Goal: Task Accomplishment & Management: Use online tool/utility

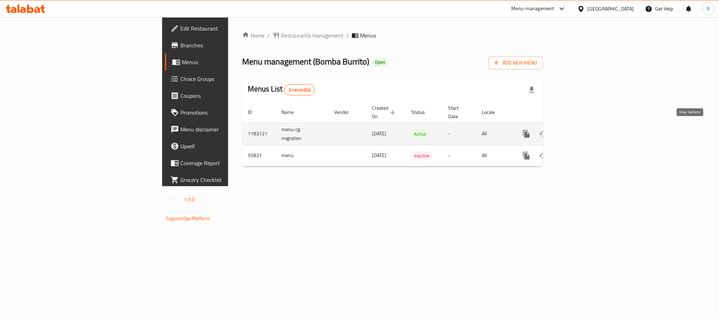
click at [585, 130] on link "enhanced table" at bounding box center [576, 134] width 17 height 17
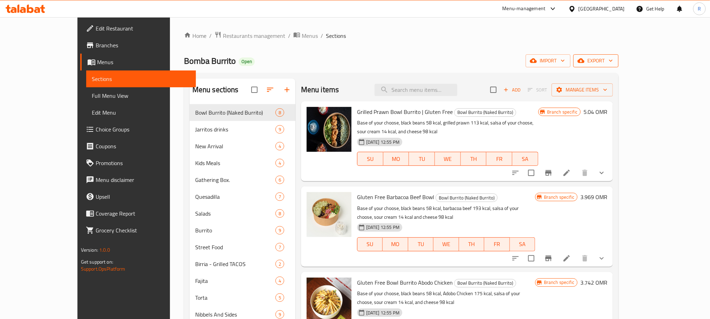
click at [613, 63] on span "export" at bounding box center [596, 60] width 34 height 9
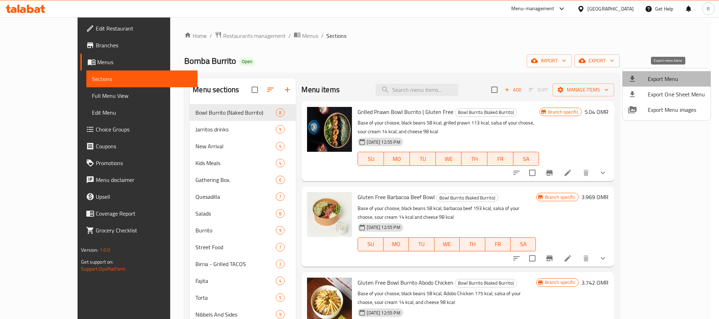
click at [669, 75] on span "Export Menu" at bounding box center [675, 79] width 57 height 8
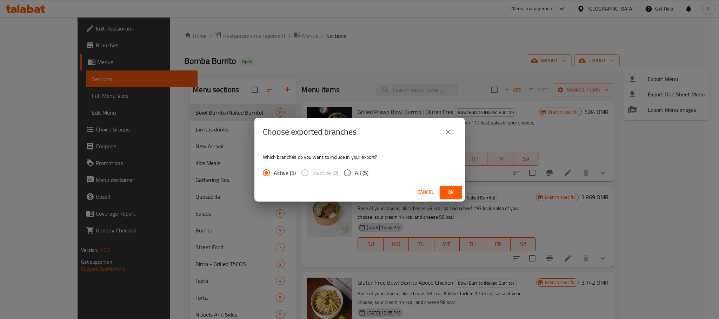
click at [368, 171] on span "All (5)" at bounding box center [362, 173] width 14 height 8
click at [355, 171] on input "All (5)" at bounding box center [347, 173] width 15 height 15
radio input "true"
click at [450, 190] on span "Ok" at bounding box center [450, 192] width 11 height 9
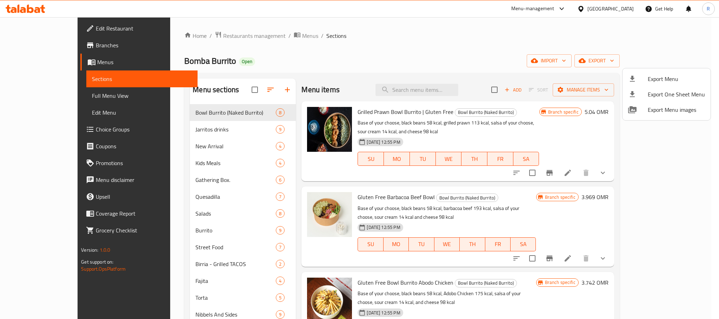
click at [357, 44] on div at bounding box center [359, 159] width 719 height 319
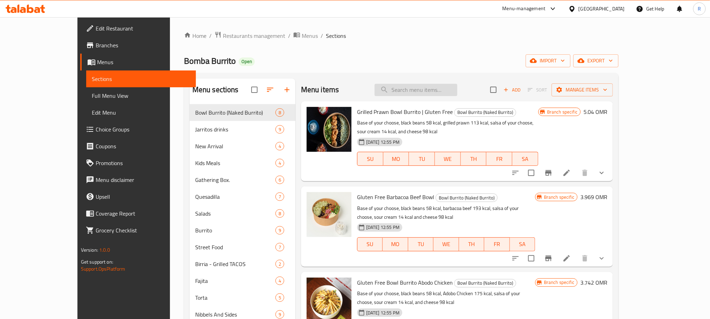
drag, startPoint x: 432, startPoint y: 82, endPoint x: 437, endPoint y: 96, distance: 14.3
click at [433, 85] on div "Menu items Add Sort Manage items" at bounding box center [457, 90] width 312 height 23
click at [437, 96] on input "search" at bounding box center [416, 90] width 83 height 12
paste input "fajita quesadillas"
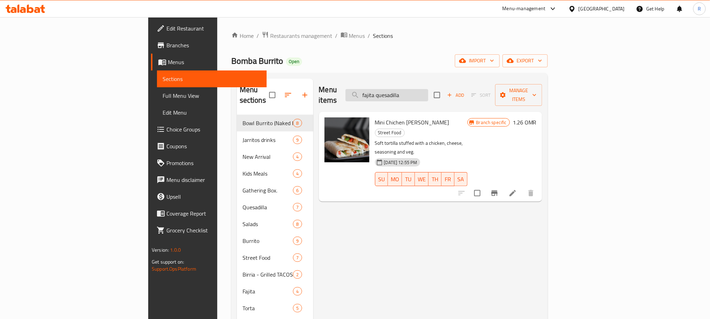
click at [421, 90] on input "fajita quesadilla" at bounding box center [387, 95] width 83 height 12
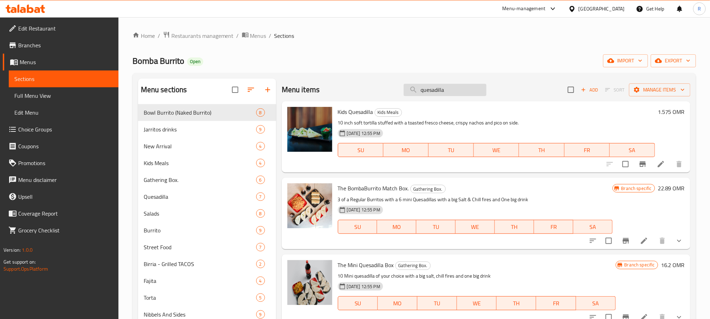
drag, startPoint x: 436, startPoint y: 98, endPoint x: 433, endPoint y: 88, distance: 10.2
click at [434, 95] on div "Menu items quesadilla Add Sort Manage items" at bounding box center [486, 90] width 409 height 23
click at [433, 88] on input "quesadilla" at bounding box center [445, 90] width 83 height 12
paste input "fajita quesadillas"
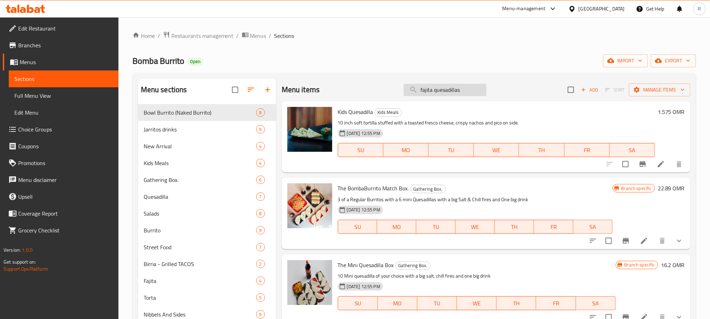
click at [438, 88] on input "fajita quesadillas" at bounding box center [445, 90] width 83 height 12
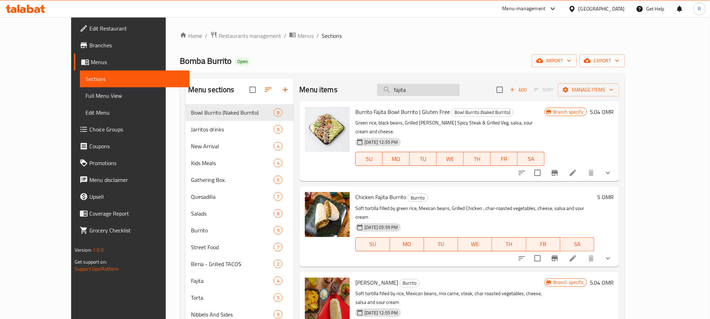
click at [451, 96] on input "fajita" at bounding box center [418, 90] width 83 height 12
paste input "birria chicken"
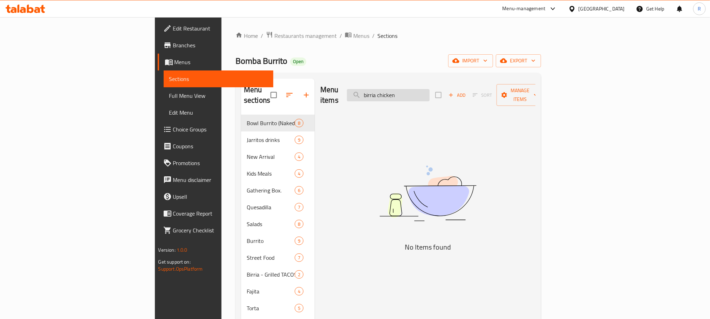
click at [430, 91] on input "birria chicken" at bounding box center [388, 95] width 83 height 12
click at [430, 90] on input "birria chicken" at bounding box center [388, 95] width 83 height 12
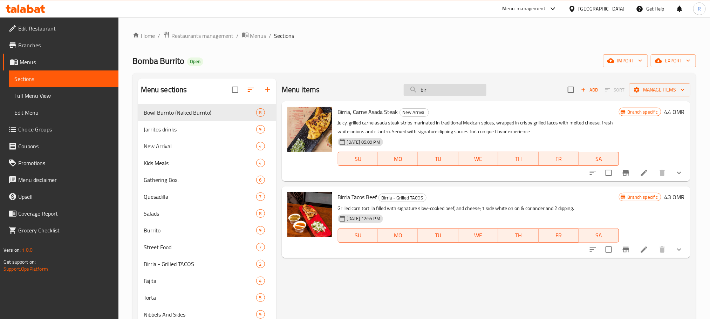
click at [447, 87] on input "bir" at bounding box center [445, 90] width 83 height 12
paste input "green rice"
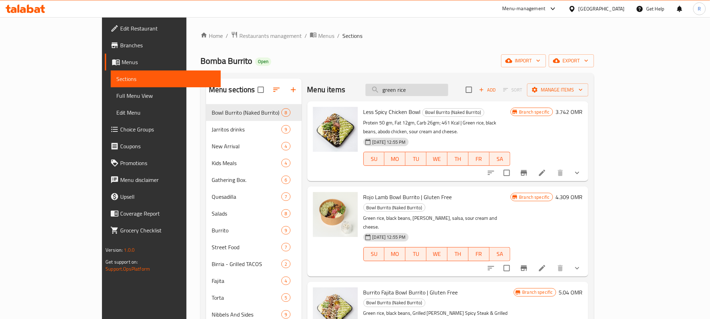
click at [442, 88] on input "green rice" at bounding box center [407, 90] width 83 height 12
paste input "red rice with corn"
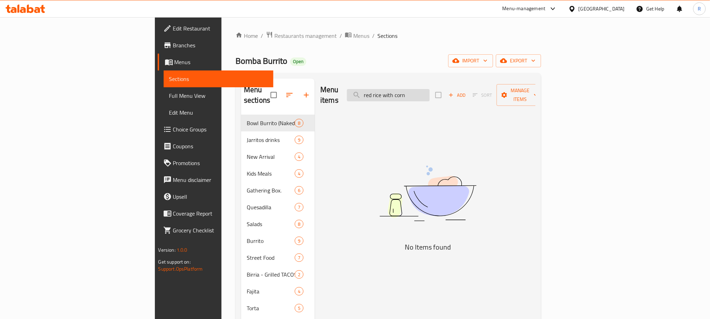
click at [430, 89] on input "red rice with corn" at bounding box center [388, 95] width 83 height 12
drag, startPoint x: 442, startPoint y: 88, endPoint x: 460, endPoint y: 92, distance: 17.8
click at [430, 92] on input "red rice with corn" at bounding box center [388, 95] width 83 height 12
click at [430, 90] on input "red rice" at bounding box center [388, 95] width 83 height 12
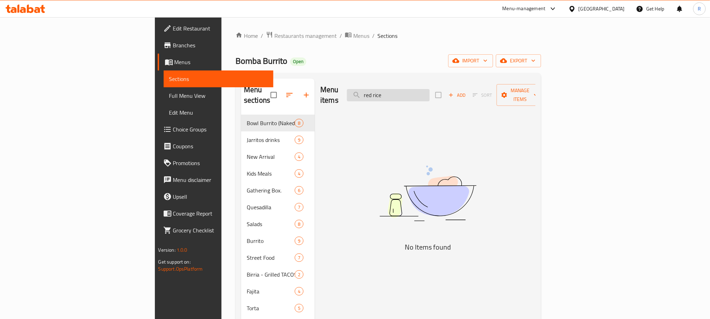
click at [430, 90] on input "red rice" at bounding box center [388, 95] width 83 height 12
paste input "salt and chilli fries"
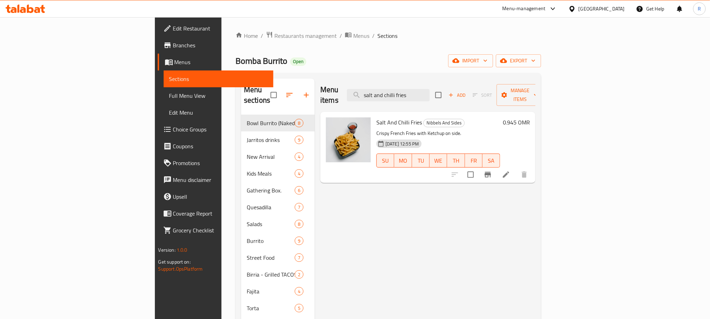
click at [436, 83] on div "Menu items salt and chilli fries Add Sort Manage items" at bounding box center [428, 95] width 215 height 33
click at [430, 92] on input "salt and chilli fries" at bounding box center [388, 95] width 83 height 12
paste input "coleslaw salad"
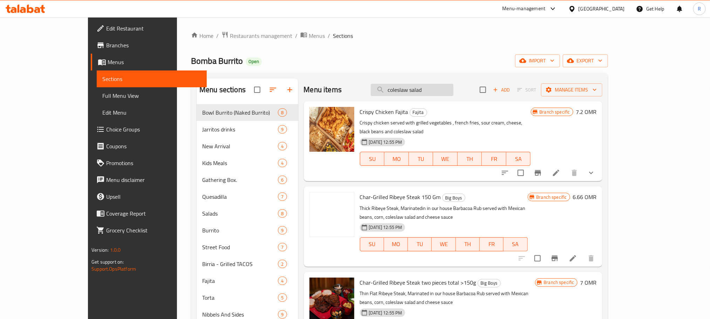
click at [454, 96] on input "coleslaw salad" at bounding box center [412, 90] width 83 height 12
paste input "nachos"
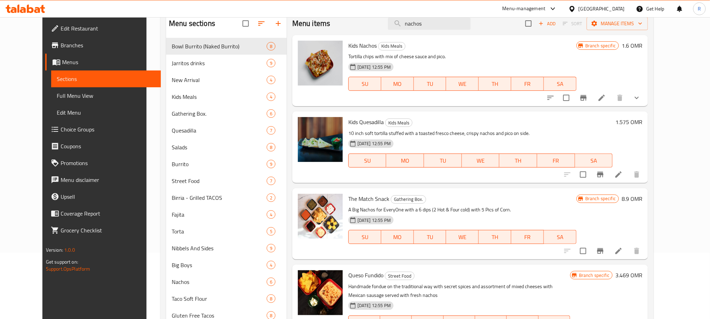
scroll to position [14, 0]
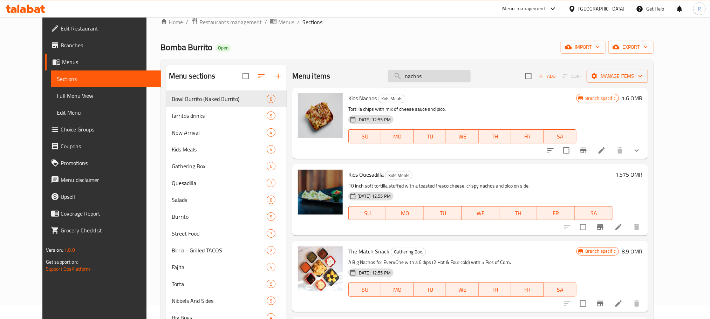
click at [442, 79] on input "nachos" at bounding box center [429, 76] width 83 height 12
paste input "black bean"
click at [443, 79] on input "nachos" at bounding box center [429, 76] width 83 height 12
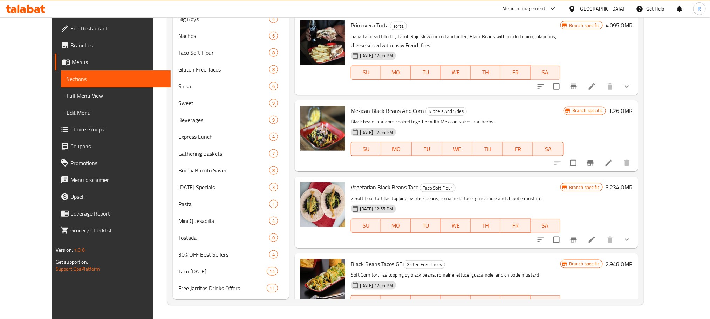
scroll to position [1101, 0]
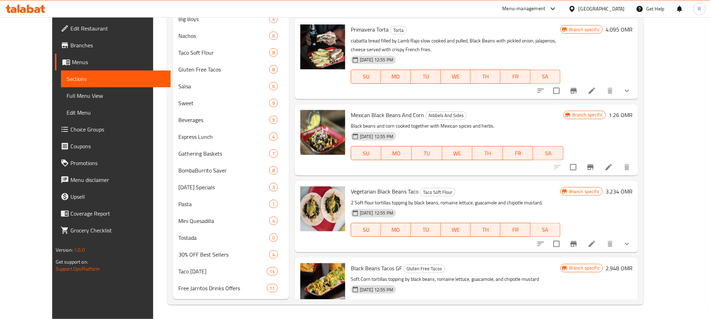
type input "black beans"
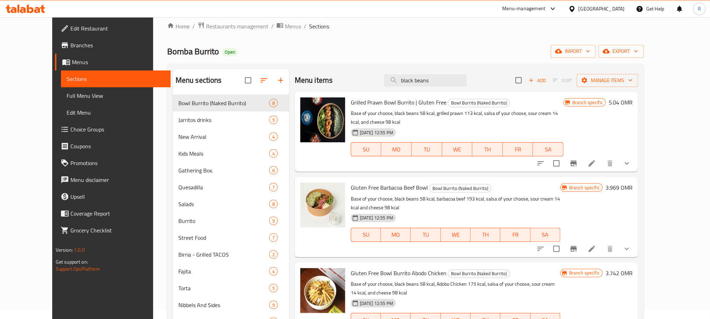
scroll to position [0, 0]
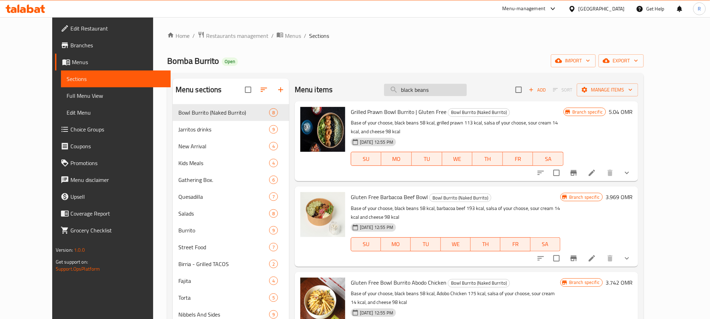
click at [442, 96] on input "black beans" at bounding box center [425, 90] width 83 height 12
click at [443, 96] on input "black beans" at bounding box center [425, 90] width 83 height 12
paste input "search"
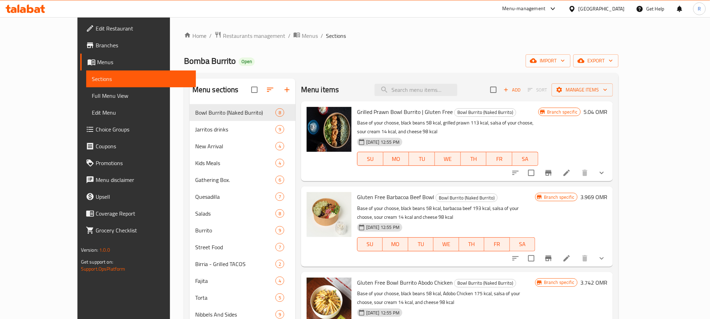
paste input "pico [PERSON_NAME]"
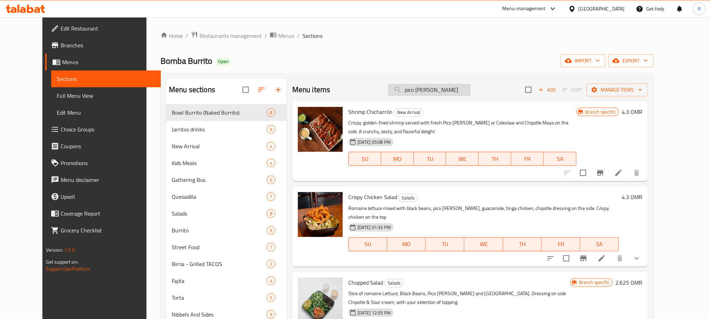
click at [437, 95] on input "pico [PERSON_NAME]" at bounding box center [429, 90] width 83 height 12
paste input "coleslaw salad"
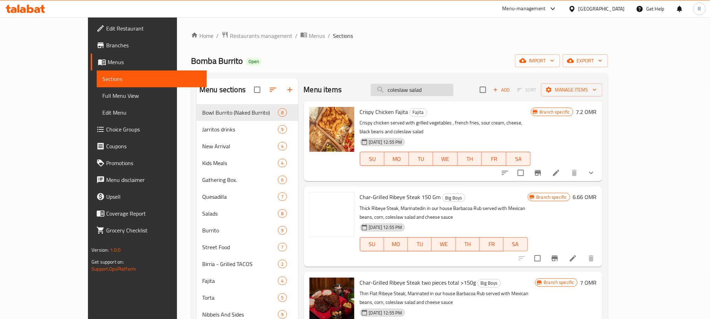
click at [445, 90] on input "coleslaw salad" at bounding box center [412, 90] width 83 height 12
paste input "red rice"
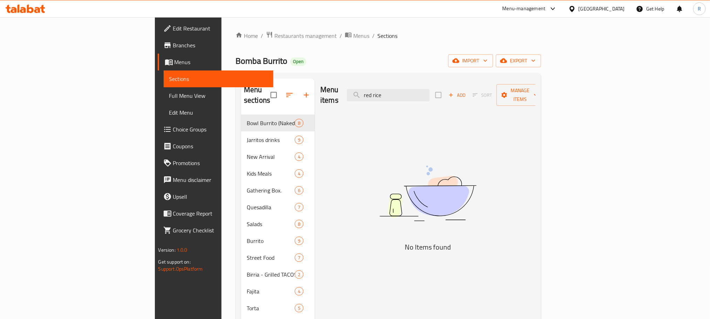
click at [430, 89] on input "red rice" at bounding box center [388, 95] width 83 height 12
paste input "coca drink"
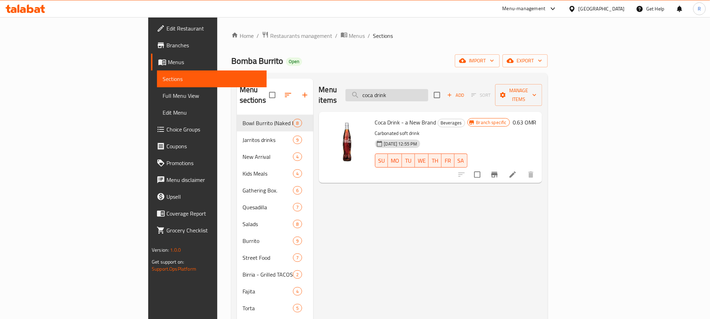
click at [460, 98] on div "Menu items coca drink Add Sort Manage items" at bounding box center [430, 95] width 223 height 33
click at [429, 92] on input "coca drink" at bounding box center [387, 95] width 83 height 12
paste input "lime"
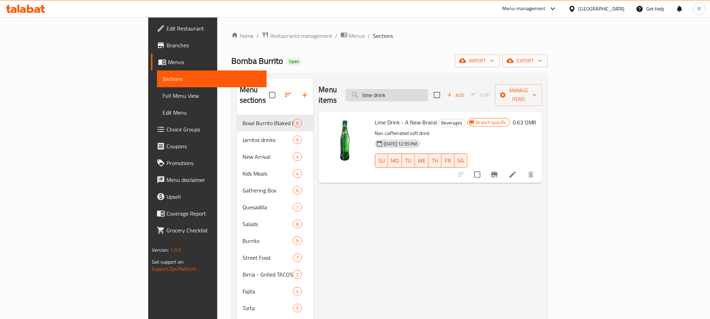
click at [429, 92] on input "lime drink" at bounding box center [387, 95] width 83 height 12
paste input "hibiscus"
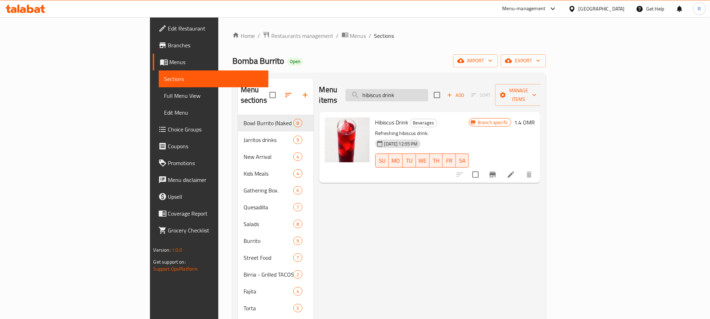
click at [429, 89] on input "hibiscus drink" at bounding box center [387, 95] width 83 height 12
paste input "water"
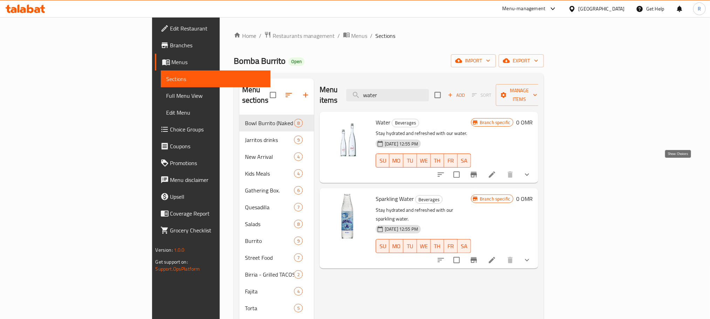
type input "water"
click at [532, 170] on icon "show more" at bounding box center [527, 174] width 8 height 8
